Goal: Transaction & Acquisition: Purchase product/service

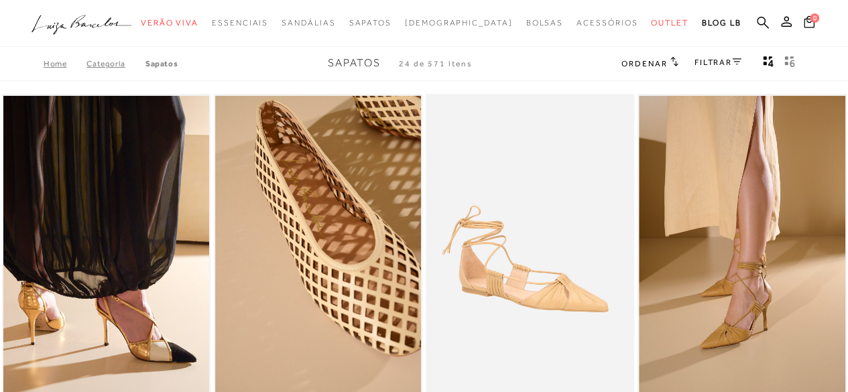
click at [67, 28] on icon ".a{fill-rule:evenodd;}" at bounding box center [82, 25] width 101 height 28
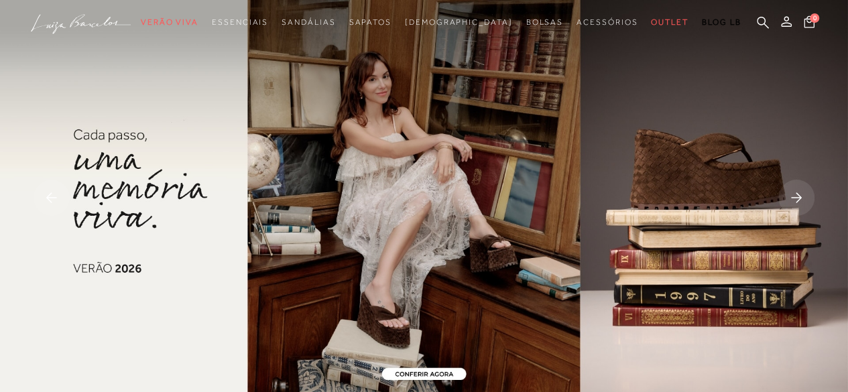
click at [799, 198] on rect at bounding box center [796, 198] width 36 height 36
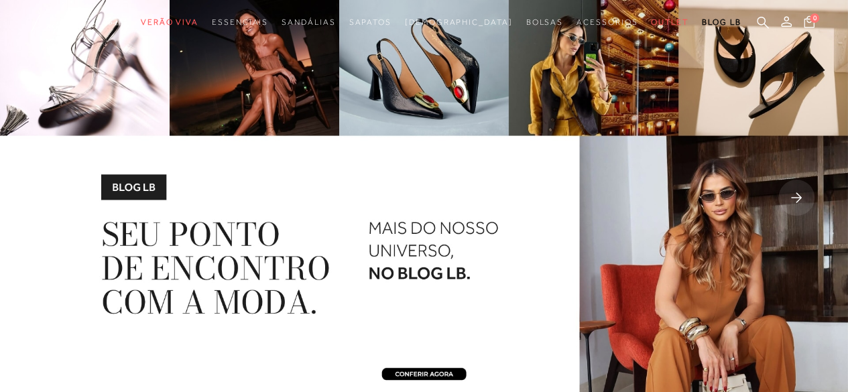
click at [799, 198] on rect at bounding box center [796, 198] width 36 height 36
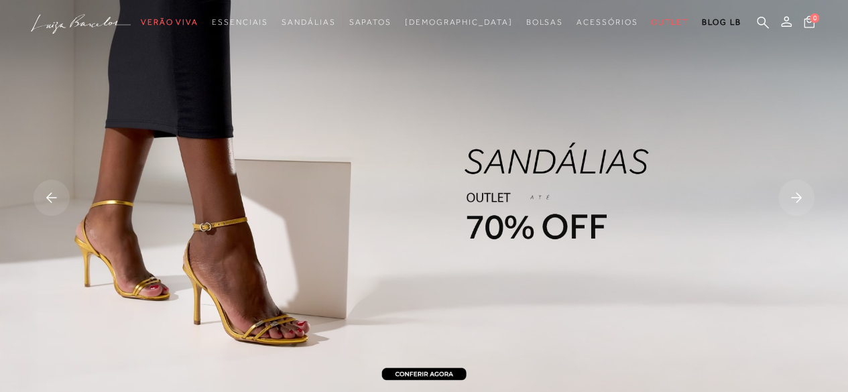
click at [53, 196] on rect at bounding box center [52, 198] width 36 height 36
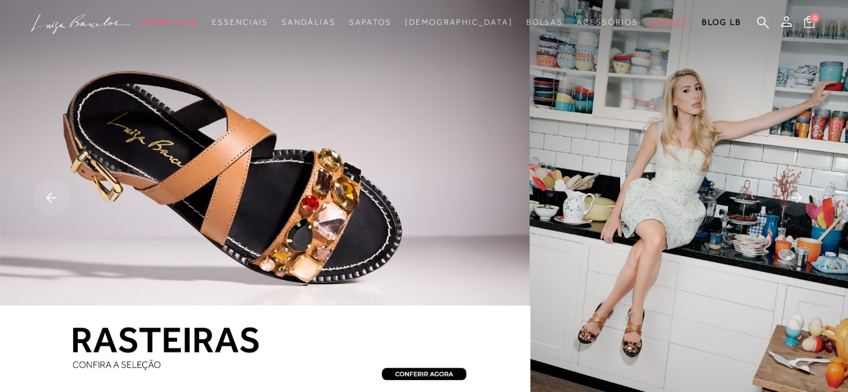
click at [292, 222] on img at bounding box center [424, 199] width 848 height 398
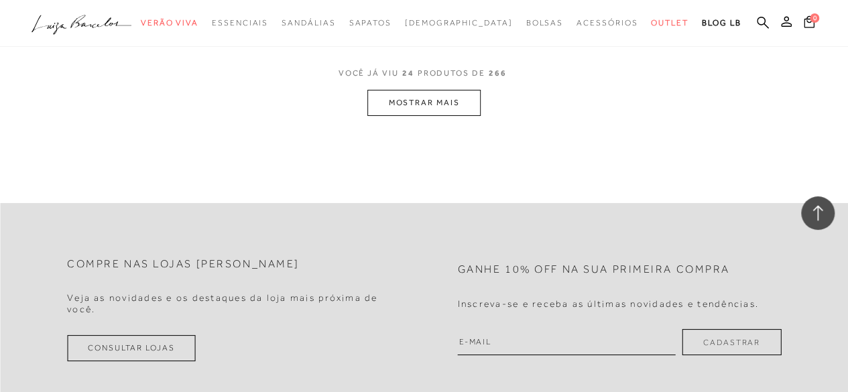
scroll to position [2483, 0]
click at [398, 96] on button "MOSTRAR MAIS" at bounding box center [423, 102] width 113 height 26
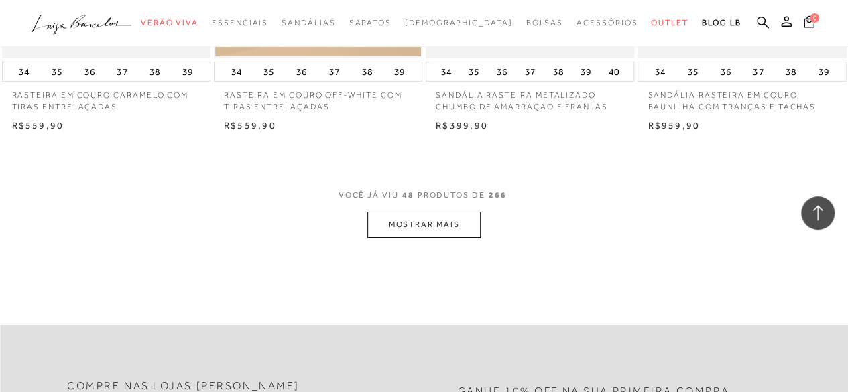
scroll to position [4816, 0]
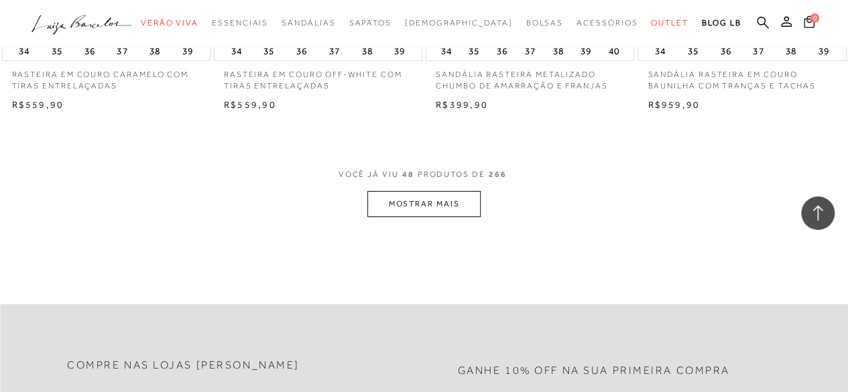
click at [428, 198] on button "MOSTRAR MAIS" at bounding box center [423, 204] width 113 height 26
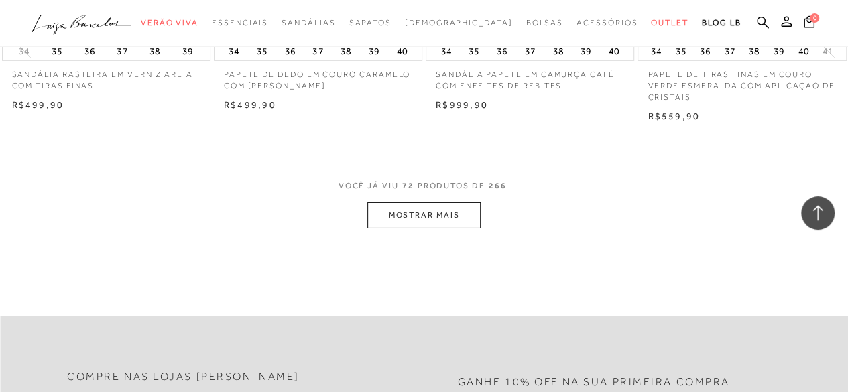
scroll to position [7240, 0]
click at [446, 215] on button "MOSTRAR MAIS" at bounding box center [423, 215] width 113 height 26
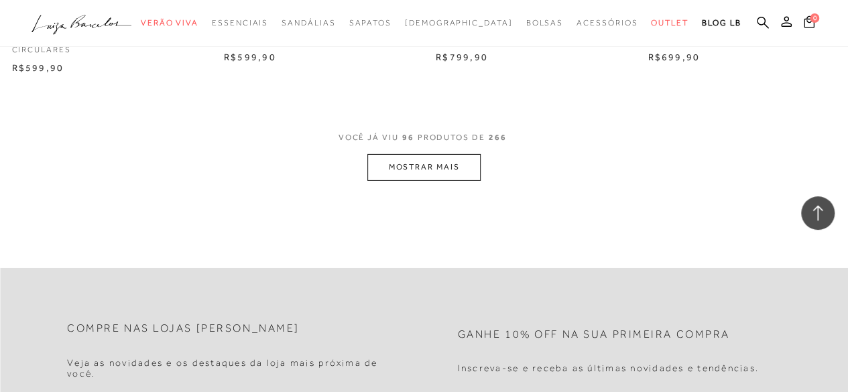
scroll to position [9722, 0]
click at [412, 174] on button "MOSTRAR MAIS" at bounding box center [423, 168] width 113 height 26
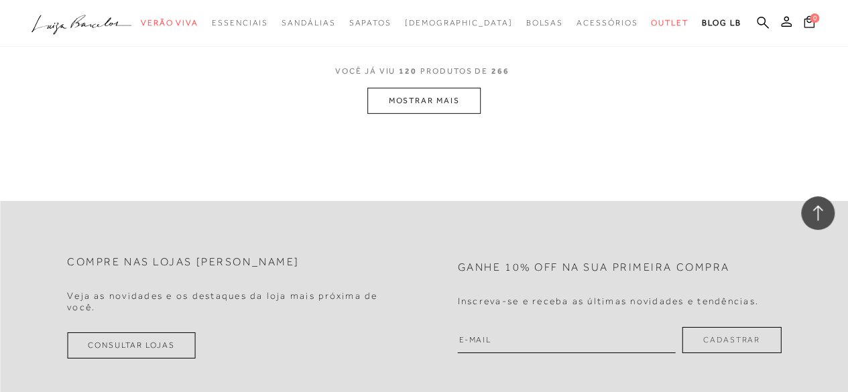
scroll to position [12260, 0]
click at [434, 102] on button "MOSTRAR MAIS" at bounding box center [423, 99] width 113 height 26
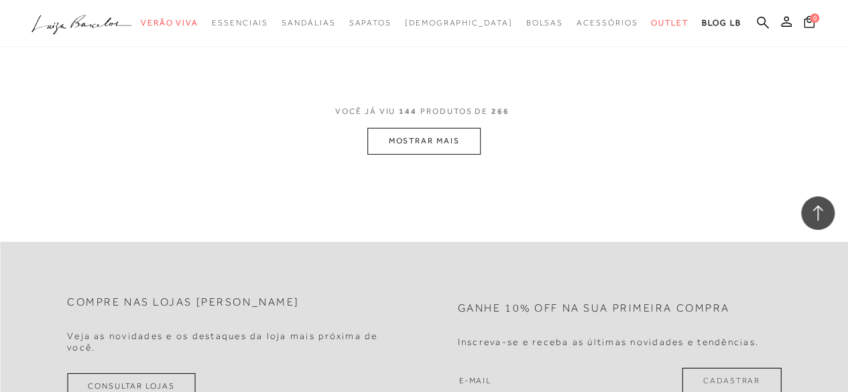
scroll to position [14653, 0]
click at [414, 141] on button "MOSTRAR MAIS" at bounding box center [423, 140] width 113 height 26
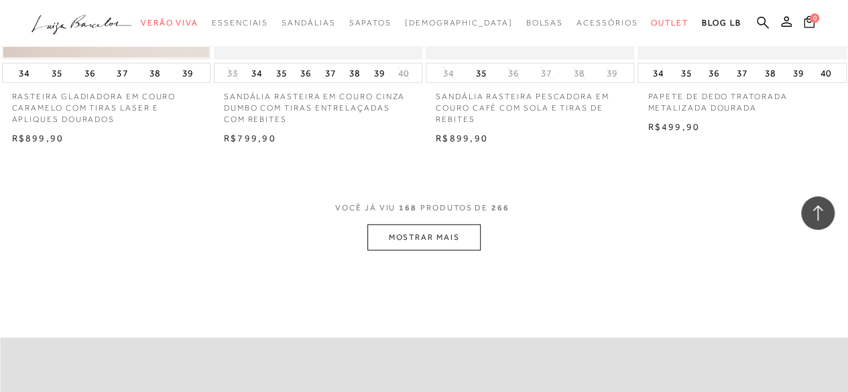
scroll to position [17022, 0]
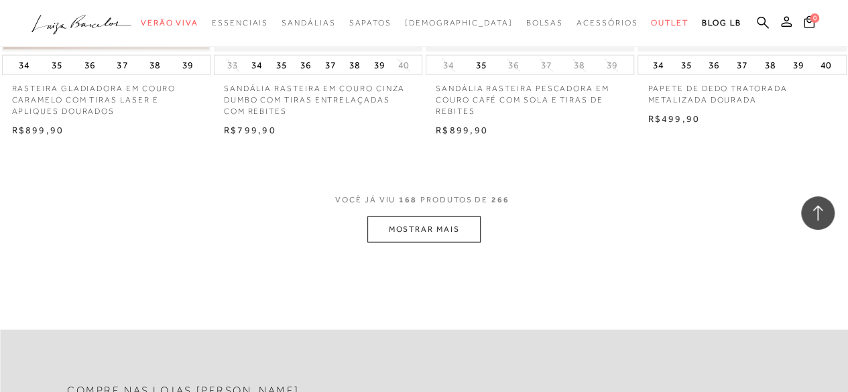
click at [418, 222] on button "MOSTRAR MAIS" at bounding box center [423, 229] width 113 height 26
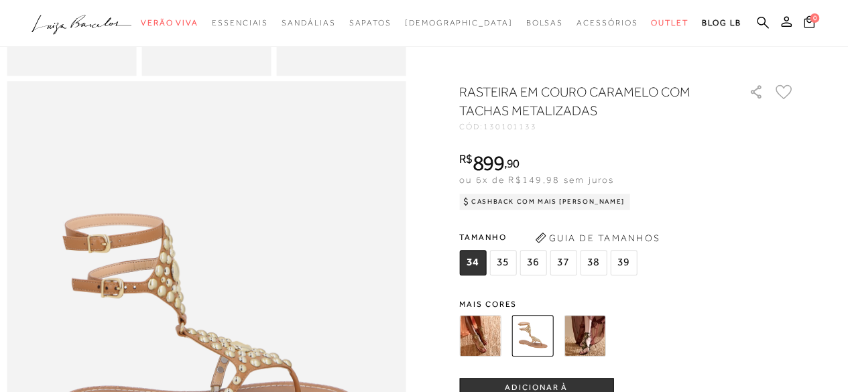
scroll to position [517, 0]
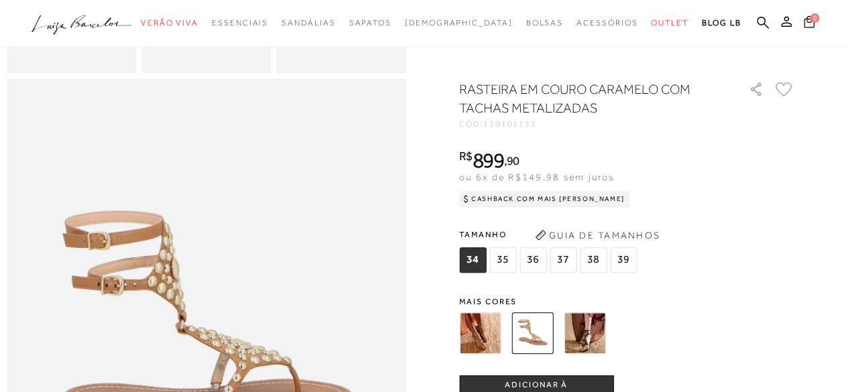
click at [489, 353] on img at bounding box center [480, 333] width 42 height 42
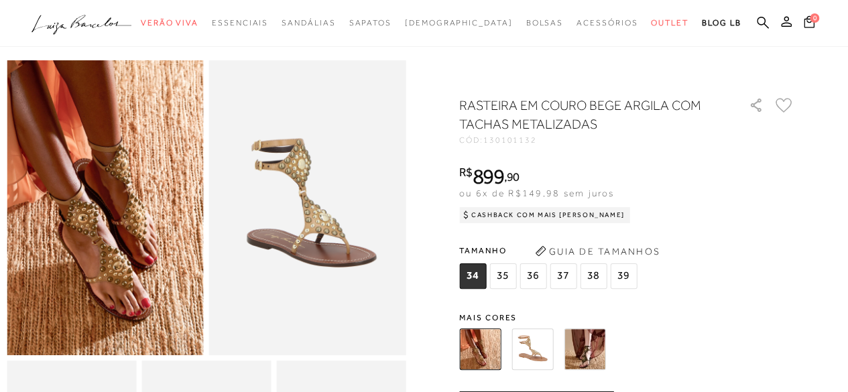
click at [121, 251] on img at bounding box center [105, 207] width 197 height 295
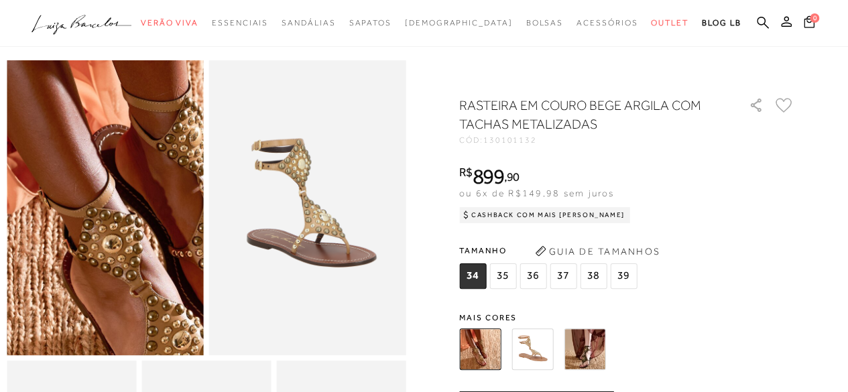
click at [50, 196] on img at bounding box center [155, 223] width 393 height 591
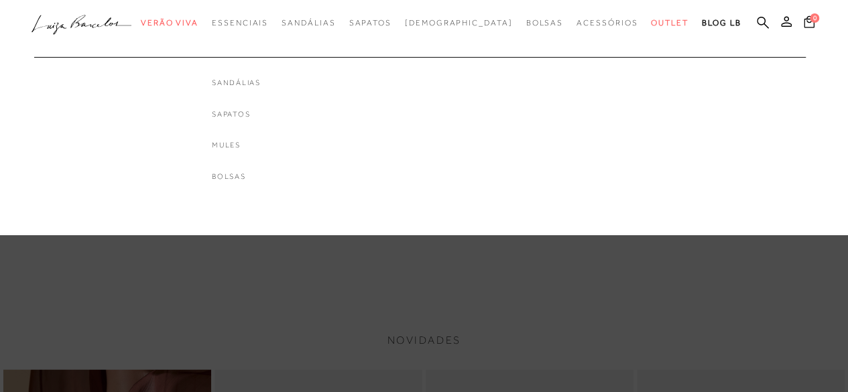
scroll to position [697, 0]
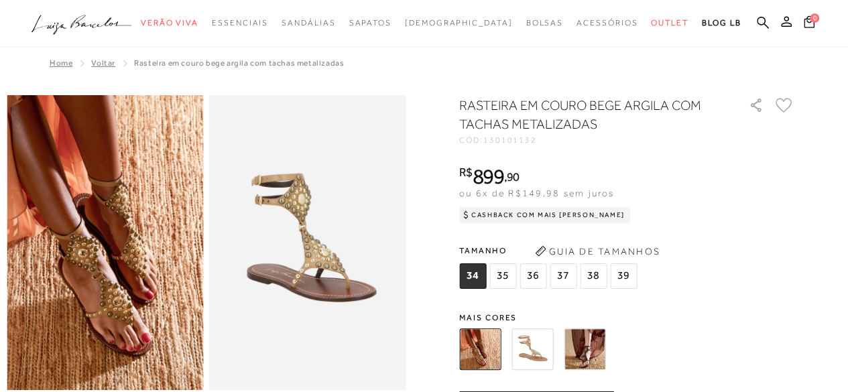
click at [585, 355] on img at bounding box center [585, 349] width 42 height 42
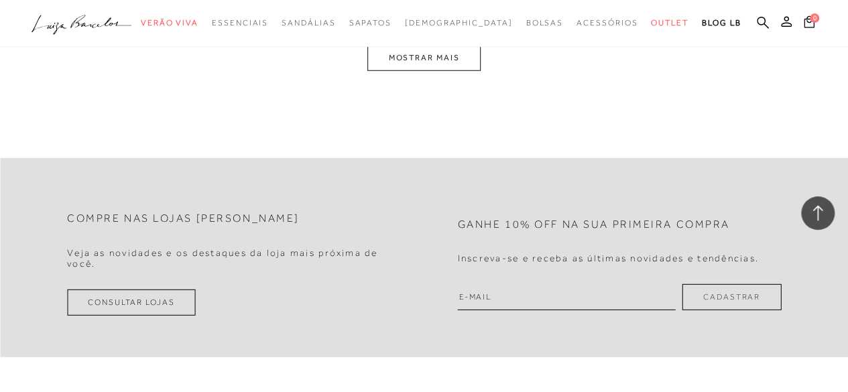
scroll to position [19632, 0]
